Goal: Task Accomplishment & Management: Complete application form

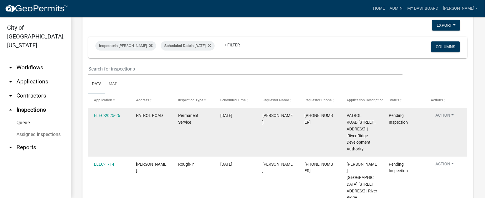
scroll to position [44, 0]
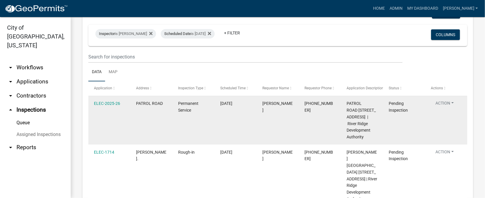
click at [454, 102] on button "Action" at bounding box center [445, 104] width 28 height 9
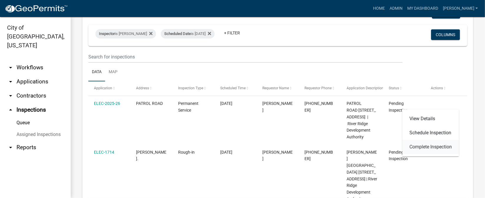
click at [445, 147] on link "Complete Inspection" at bounding box center [430, 147] width 57 height 14
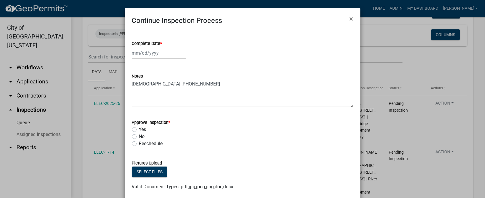
click at [160, 42] on span "*" at bounding box center [161, 43] width 2 height 5
click at [159, 47] on input "Complete Date *" at bounding box center [159, 53] width 54 height 12
select select "10"
select select "2025"
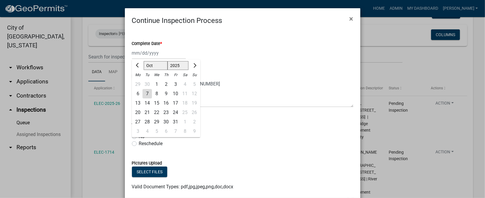
click at [146, 93] on div "7" at bounding box center [146, 93] width 9 height 9
type input "[DATE]"
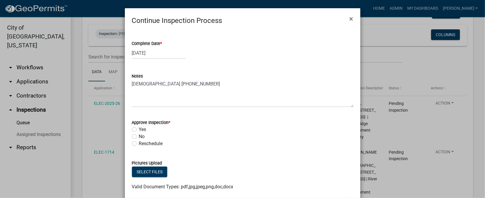
drag, startPoint x: 132, startPoint y: 129, endPoint x: 134, endPoint y: 133, distance: 4.3
click at [139, 130] on label "Yes" at bounding box center [142, 129] width 7 height 7
click at [139, 130] on input "Yes" at bounding box center [141, 128] width 4 height 4
radio input "true"
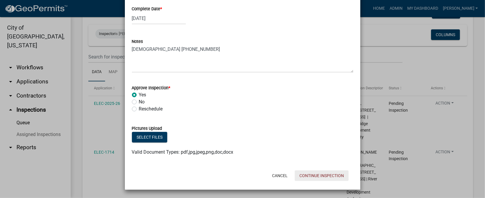
click at [303, 177] on button "Continue Inspection" at bounding box center [322, 176] width 54 height 11
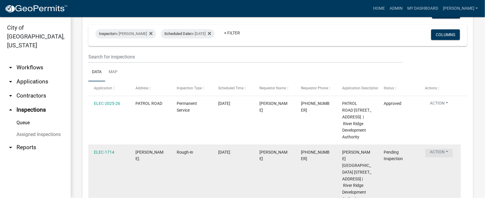
click at [447, 150] on button "Action" at bounding box center [439, 153] width 28 height 9
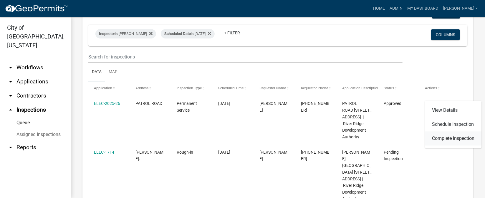
click at [439, 135] on link "Complete Inspection" at bounding box center [453, 139] width 57 height 14
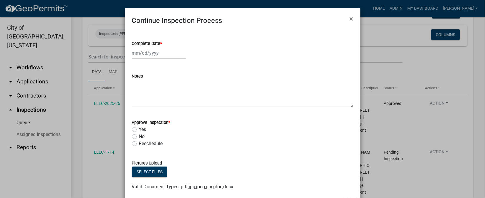
click at [160, 43] on span "*" at bounding box center [161, 43] width 2 height 5
click at [158, 47] on input "Complete Date *" at bounding box center [159, 53] width 54 height 12
select select "10"
select select "2025"
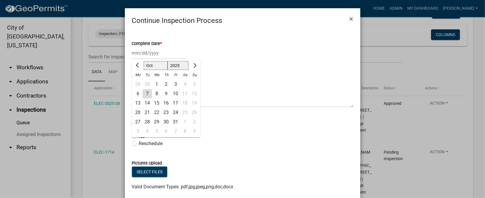
click at [142, 95] on div "7" at bounding box center [146, 93] width 9 height 9
type input "[DATE]"
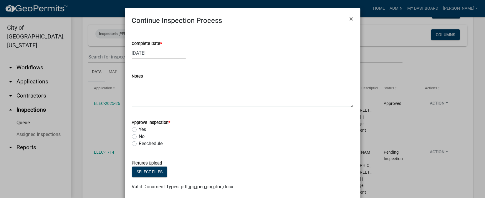
click at [141, 95] on textarea "Notes" at bounding box center [242, 94] width 221 height 28
type textarea "CONDUIT."
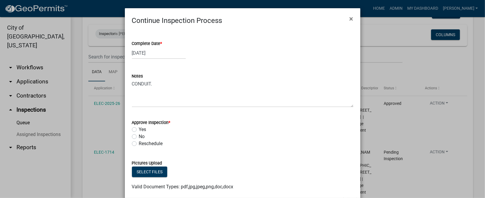
click at [139, 131] on label "Yes" at bounding box center [142, 129] width 7 height 7
click at [139, 130] on input "Yes" at bounding box center [141, 128] width 4 height 4
radio input "true"
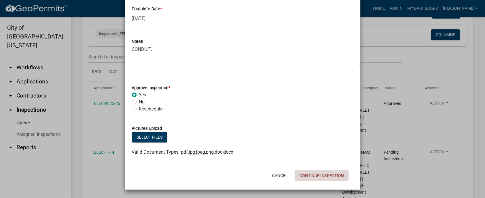
click at [323, 175] on button "Continue Inspection" at bounding box center [322, 176] width 54 height 11
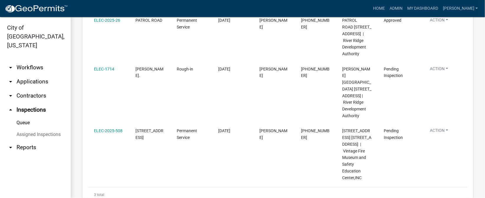
scroll to position [132, 0]
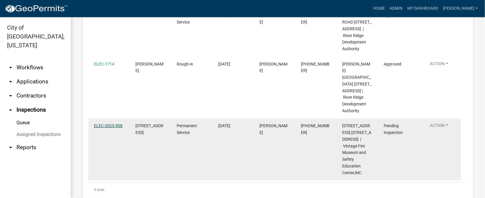
click at [106, 124] on link "ELEC-2025-508" at bounding box center [108, 126] width 29 height 5
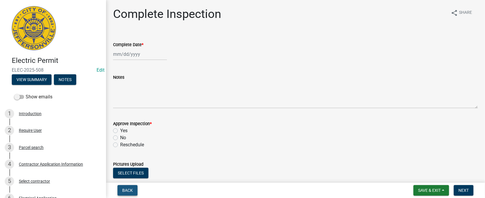
click at [128, 190] on span "Back" at bounding box center [127, 190] width 11 height 5
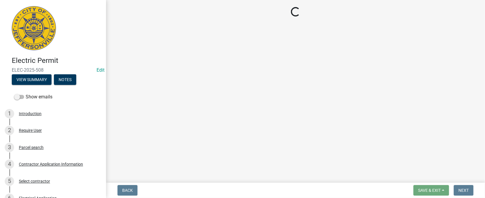
select select "36a8b8f0-2ef8-43e9-ae06-718f51af8d36"
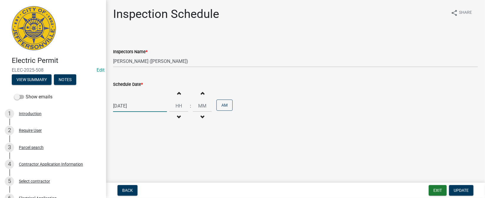
select select "10"
select select "2025"
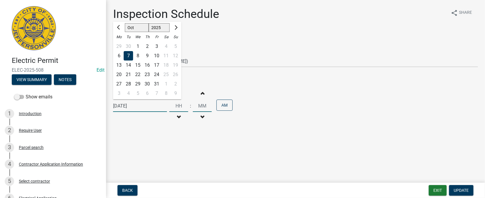
click at [148, 110] on input "[DATE]" at bounding box center [140, 106] width 54 height 12
click at [138, 57] on div "8" at bounding box center [137, 55] width 9 height 9
type input "[DATE]"
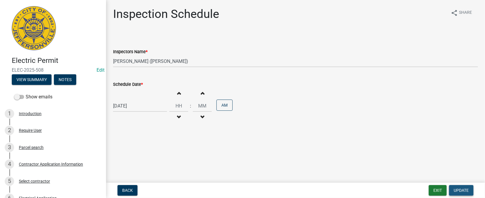
click at [461, 188] on span "Update" at bounding box center [461, 190] width 15 height 5
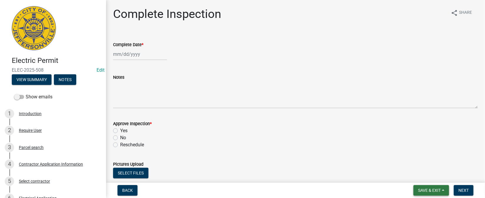
click at [434, 192] on span "Save & Exit" at bounding box center [429, 190] width 23 height 5
click at [430, 175] on button "Save & Exit" at bounding box center [425, 175] width 47 height 14
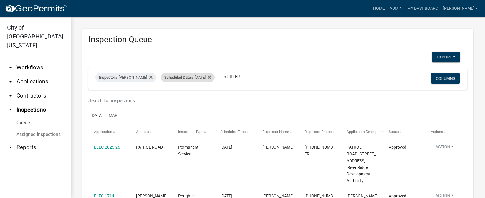
click at [207, 78] on div "Scheduled Date is [DATE]" at bounding box center [188, 77] width 54 height 9
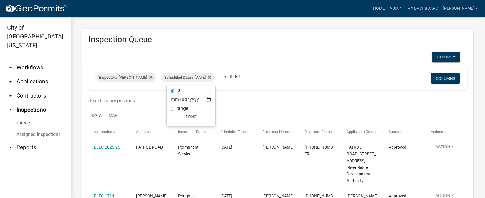
click at [207, 100] on input "[DATE]" at bounding box center [190, 100] width 41 height 12
type input "[DATE]"
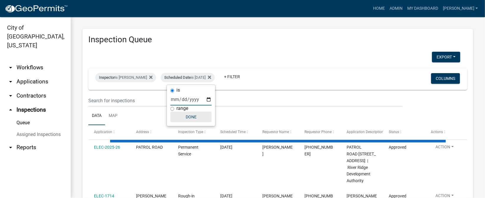
click at [193, 116] on button "Done" at bounding box center [190, 117] width 41 height 11
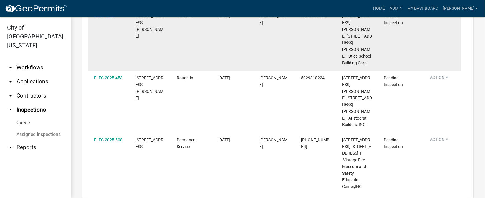
scroll to position [156, 0]
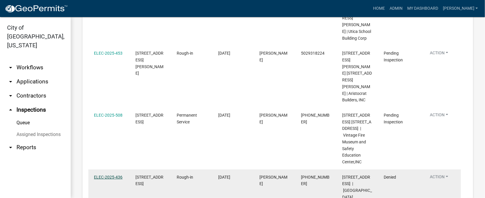
click at [106, 175] on link "ELEC-2025-436" at bounding box center [108, 177] width 29 height 5
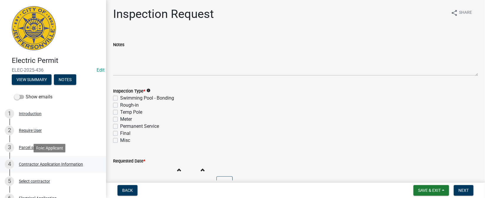
click at [41, 164] on div "Contractor Application Information" at bounding box center [51, 164] width 64 height 4
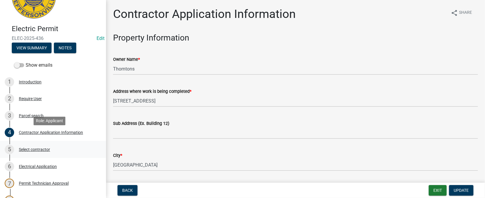
scroll to position [44, 0]
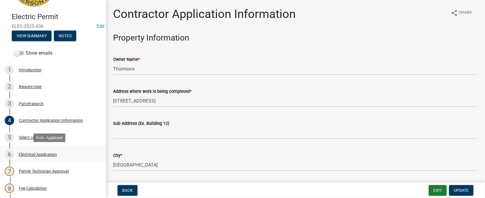
click at [26, 154] on div "Electrical Application" at bounding box center [38, 155] width 38 height 4
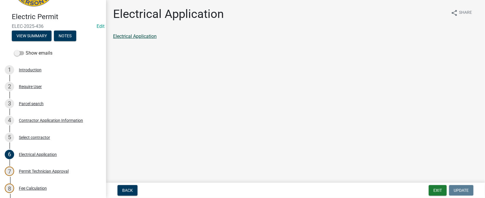
click at [125, 34] on link "Electrical Application" at bounding box center [135, 37] width 44 height 6
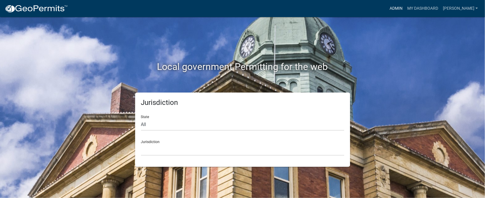
click at [405, 6] on link "Admin" at bounding box center [396, 8] width 18 height 11
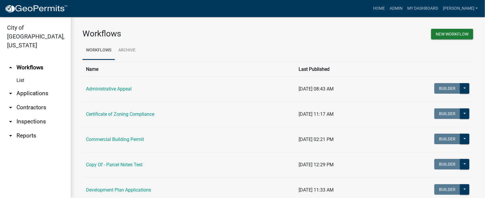
click at [25, 115] on link "arrow_drop_down Inspections" at bounding box center [35, 122] width 71 height 14
